Goal: Transaction & Acquisition: Book appointment/travel/reservation

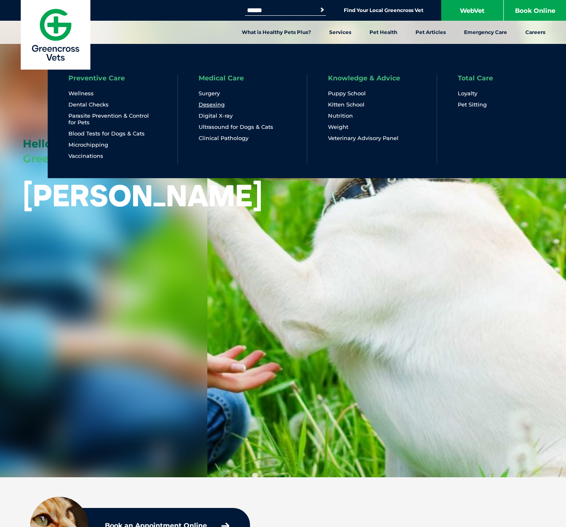
click at [215, 104] on link "Desexing" at bounding box center [212, 104] width 26 height 7
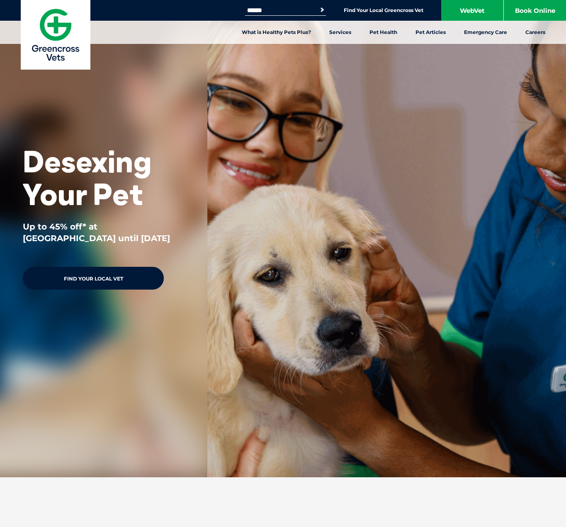
click at [88, 276] on link "Find Your Local Vet" at bounding box center [93, 278] width 141 height 23
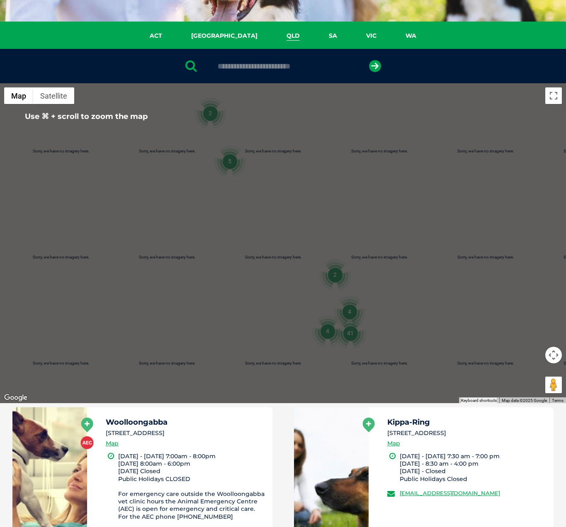
scroll to position [96, 0]
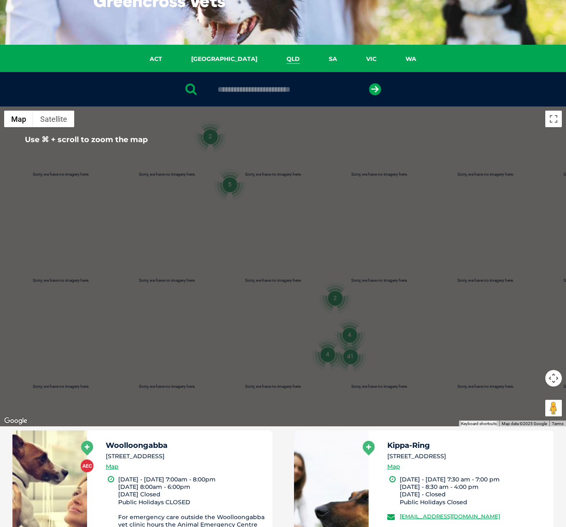
click at [245, 85] on input "text" at bounding box center [283, 89] width 139 height 8
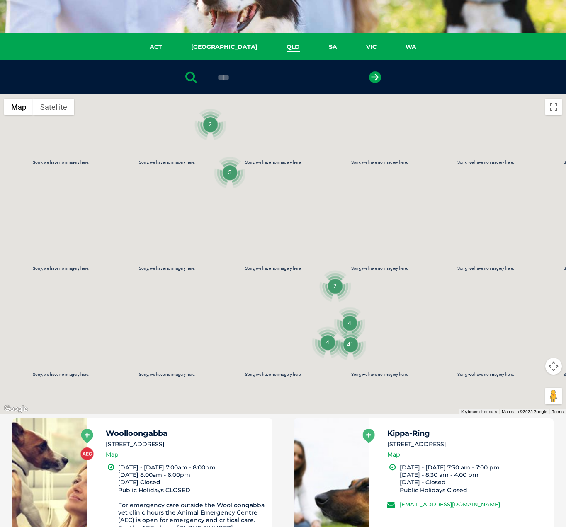
scroll to position [108, 0]
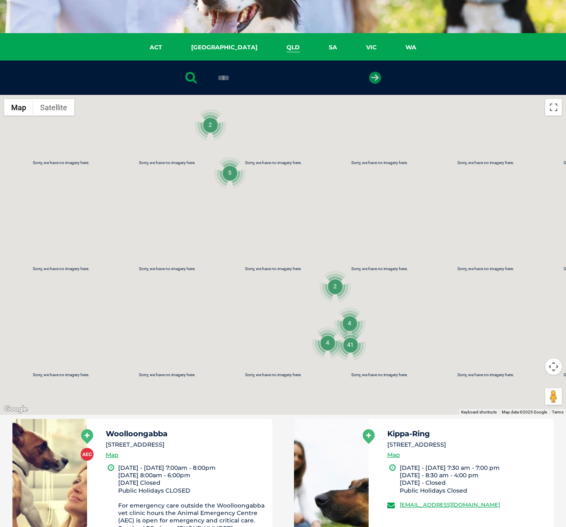
type input "****"
click at [374, 79] on icon "submit" at bounding box center [375, 78] width 12 height 12
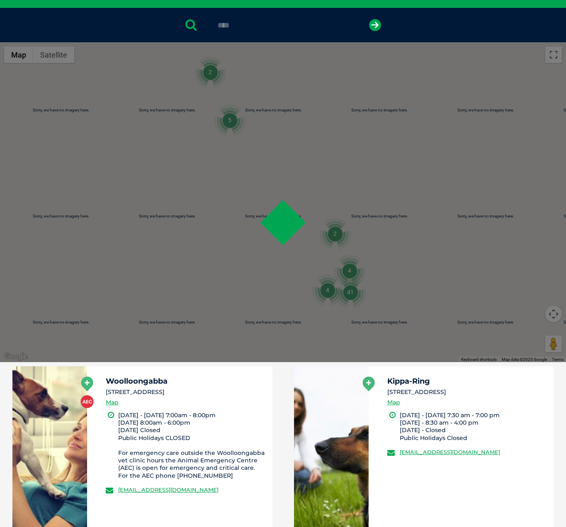
scroll to position [161, 0]
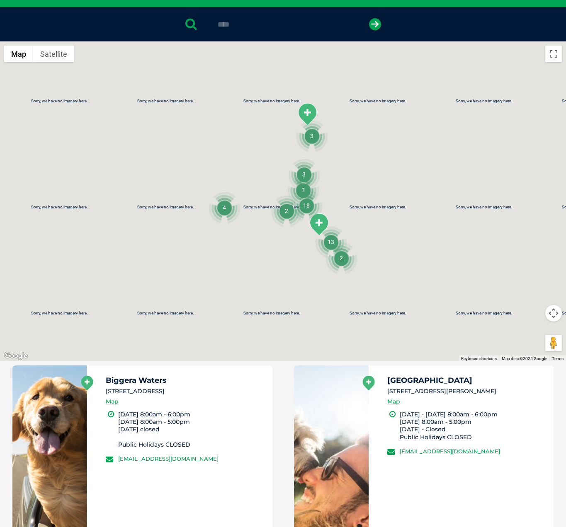
click at [181, 456] on link "[EMAIL_ADDRESS][DOMAIN_NAME]" at bounding box center [168, 459] width 100 height 7
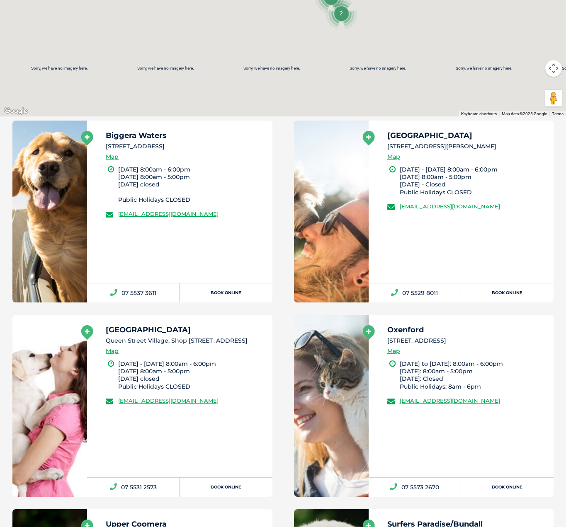
scroll to position [416, 0]
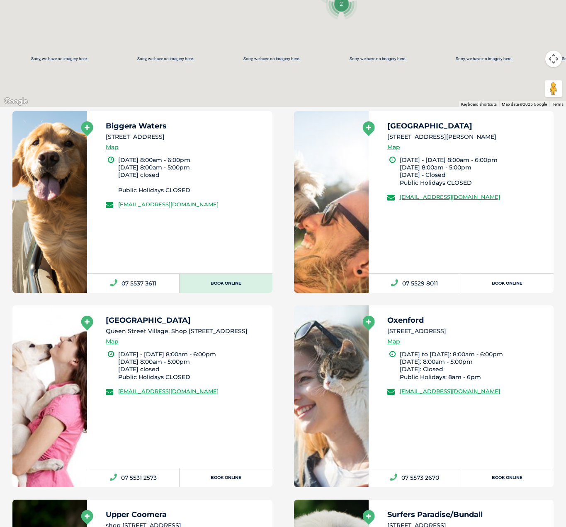
click at [226, 283] on link "Book Online" at bounding box center [226, 283] width 92 height 19
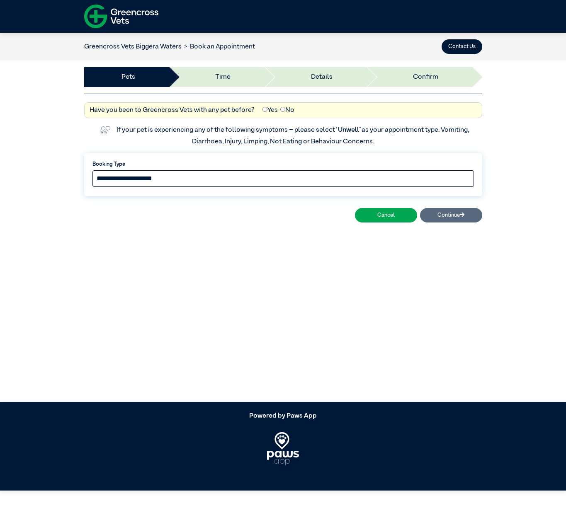
select select "*****"
